Goal: Understand process/instructions: Learn how to perform a task or action

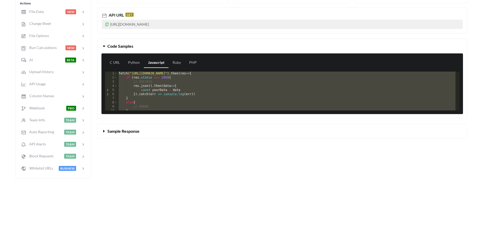
scroll to position [87, 0]
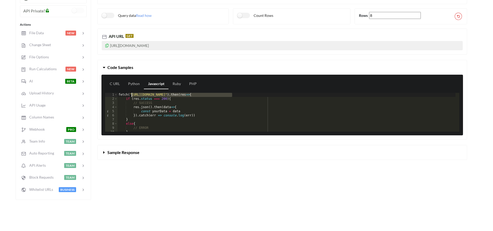
drag, startPoint x: 233, startPoint y: 94, endPoint x: 132, endPoint y: 94, distance: 100.5
click at [132, 94] on div "fetch ( "https://api.apispreadsheets.com/data/qjCEDCeXjvV4fd6i/" ) . then ( res…" at bounding box center [287, 116] width 338 height 47
click at [179, 114] on div "fetch ( "https://api.apispreadsheets.com/data/qjCEDCeXjvV4fd6i/" ) . then ( res…" at bounding box center [287, 116] width 338 height 47
click at [144, 120] on div "fetch ( "https://api.apispreadsheets.com/data/qjCEDCeXjvV4fd6i/" ) . then ( res…" at bounding box center [287, 116] width 338 height 47
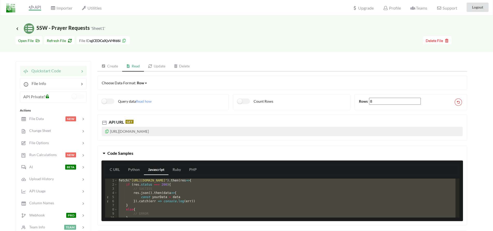
scroll to position [0, 0]
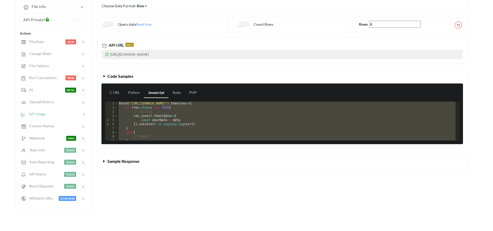
click at [71, 113] on div at bounding box center [63, 114] width 36 height 6
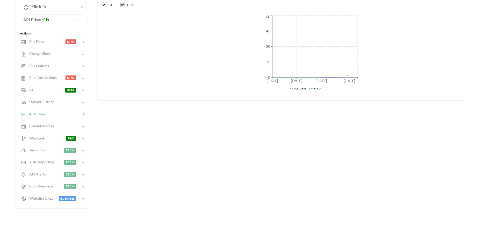
scroll to position [27, 0]
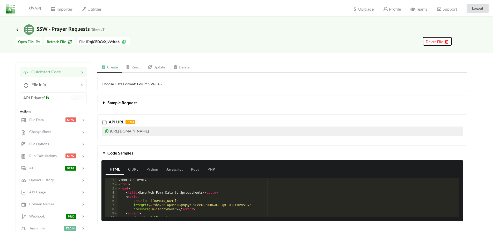
click at [432, 43] on span "Delete File" at bounding box center [437, 41] width 23 height 4
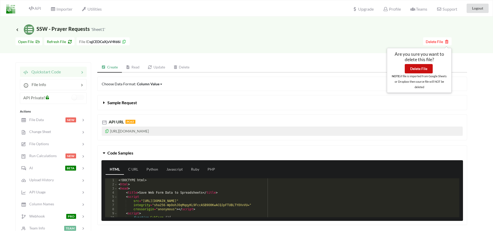
click at [423, 68] on button "Delete File" at bounding box center [419, 68] width 28 height 9
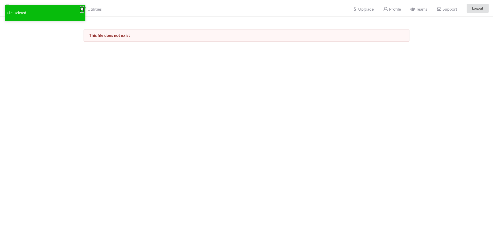
click at [81, 8] on button "✖" at bounding box center [81, 9] width 3 height 5
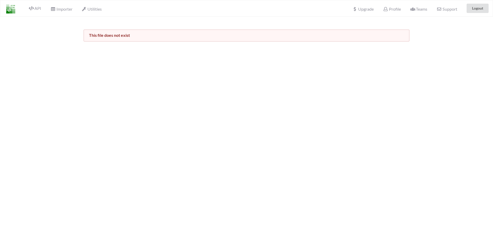
click at [39, 11] on div "API" at bounding box center [32, 8] width 23 height 10
click at [36, 9] on span "API" at bounding box center [35, 9] width 12 height 6
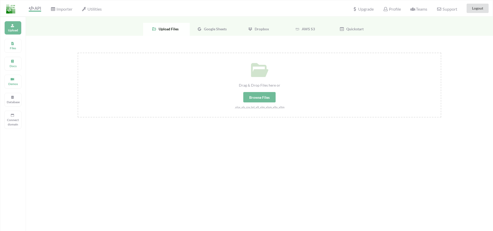
click at [223, 32] on div "Google Sheets" at bounding box center [213, 29] width 47 height 13
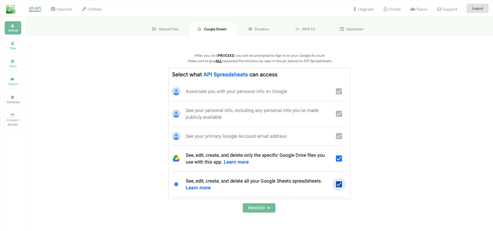
click at [263, 207] on button "PROCEED" at bounding box center [259, 207] width 33 height 9
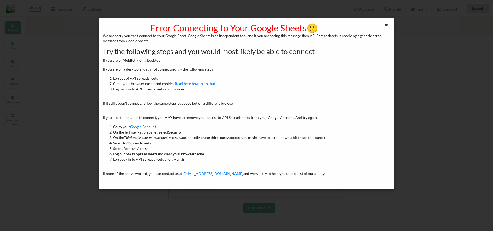
drag, startPoint x: 385, startPoint y: 25, endPoint x: 380, endPoint y: 30, distance: 6.4
click at [385, 25] on icon at bounding box center [386, 25] width 4 height 4
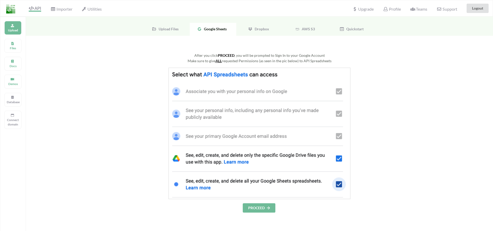
click at [271, 213] on div "After you click PROCEED , you will be prompted to Sign In to your Google Accoun…" at bounding box center [259, 186] width 467 height 301
click at [271, 207] on icon at bounding box center [268, 207] width 4 height 3
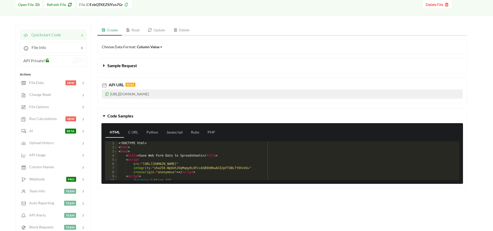
scroll to position [39, 0]
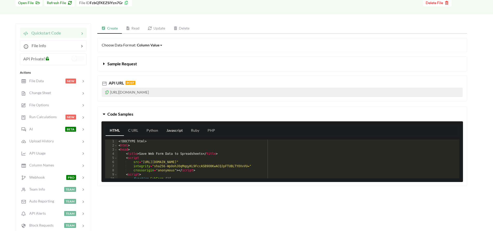
click at [170, 130] on link "Javascript" at bounding box center [174, 130] width 25 height 10
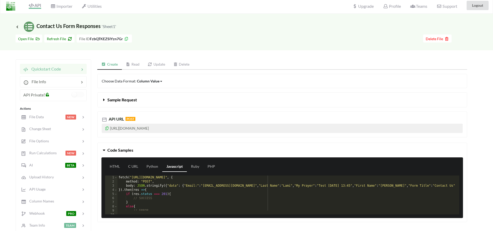
scroll to position [6, 0]
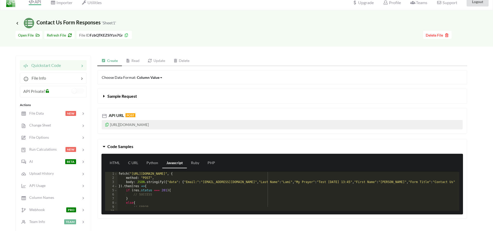
click at [151, 192] on div "fetch ( "[URL][DOMAIN_NAME]" , { method : "POST" , body : JSON . stringify ({ "…" at bounding box center [377, 193] width 519 height 43
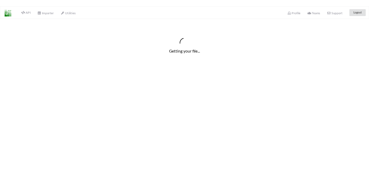
scroll to position [6, 0]
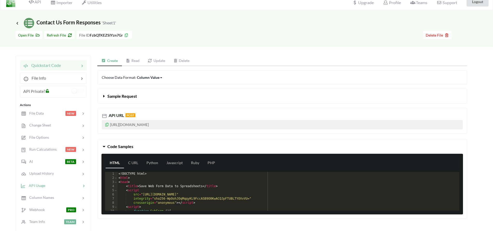
click at [58, 189] on div "API Usage" at bounding box center [53, 185] width 68 height 12
